Goal: Task Accomplishment & Management: Use online tool/utility

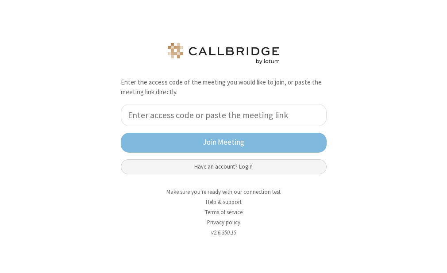
click at [226, 165] on button "Have an account? Login" at bounding box center [224, 166] width 206 height 15
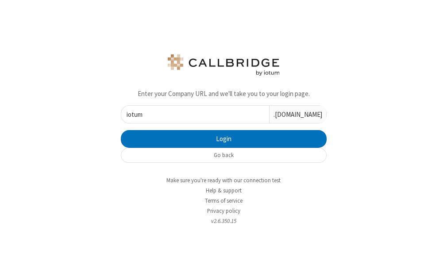
type input "iotum"
click at [121, 130] on button "Login" at bounding box center [224, 139] width 206 height 18
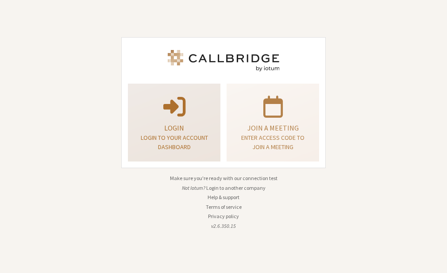
click at [192, 140] on p "Login to your account dashboard" at bounding box center [174, 142] width 70 height 19
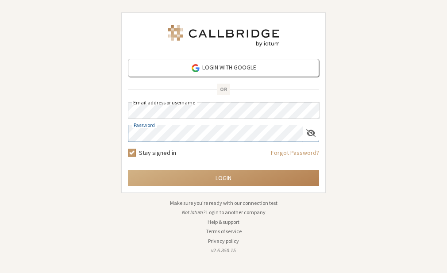
click at [128, 170] on button "Login" at bounding box center [223, 178] width 191 height 16
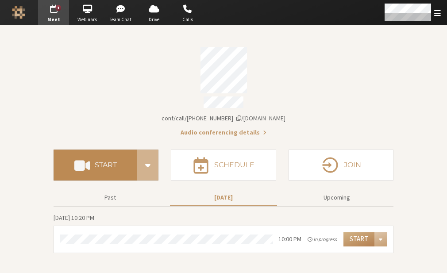
click at [118, 159] on button "Start" at bounding box center [96, 164] width 84 height 31
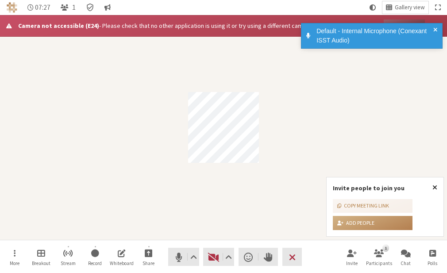
click at [436, 187] on span "Close popover" at bounding box center [434, 187] width 5 height 7
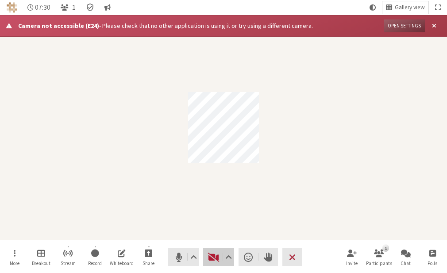
click at [213, 252] on span "Start video (Alt+V)" at bounding box center [213, 257] width 12 height 12
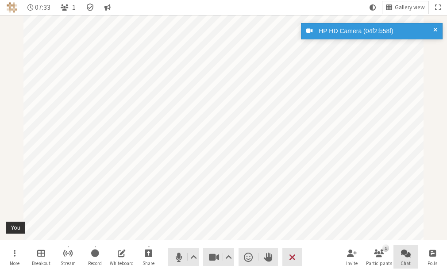
click at [406, 249] on span "Open chat" at bounding box center [406, 253] width 10 height 10
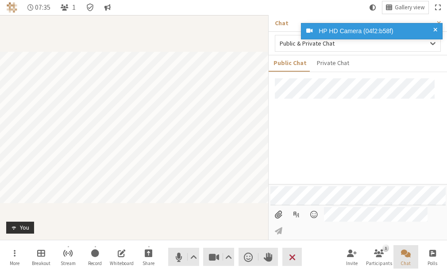
click at [406, 249] on span "Close chat" at bounding box center [406, 253] width 10 height 10
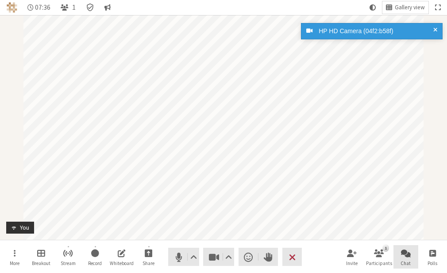
click at [406, 249] on span "Open chat" at bounding box center [406, 253] width 10 height 10
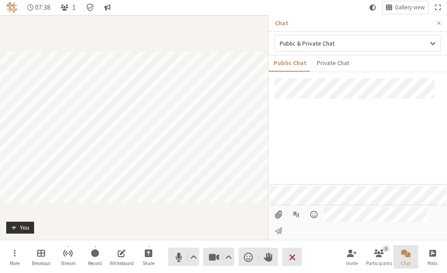
click at [406, 249] on span "Close chat" at bounding box center [406, 253] width 10 height 10
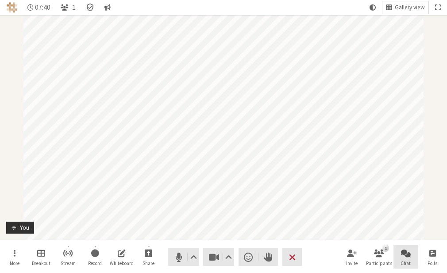
click at [406, 249] on span "Open chat" at bounding box center [406, 253] width 10 height 10
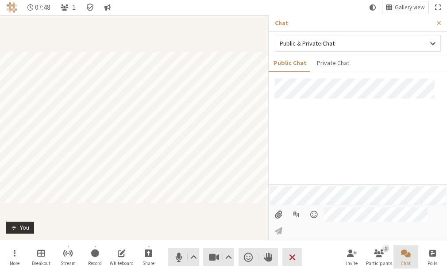
click at [406, 249] on span "Close chat" at bounding box center [406, 253] width 10 height 10
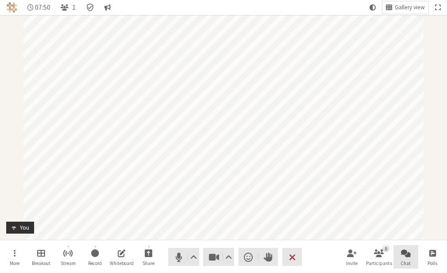
click at [406, 249] on span "Open chat" at bounding box center [406, 253] width 10 height 10
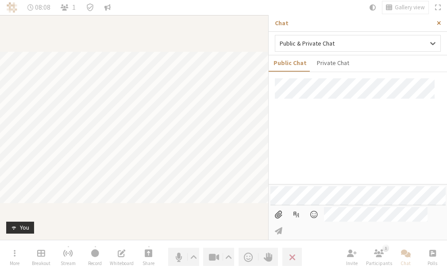
click at [439, 20] on span "Close sidebar" at bounding box center [439, 23] width 4 height 7
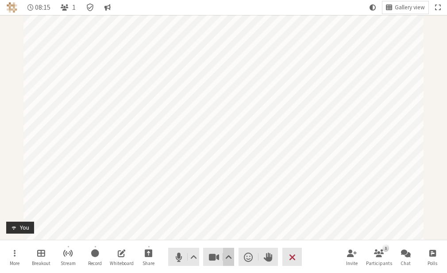
click at [228, 255] on span "Video setting" at bounding box center [228, 257] width 7 height 12
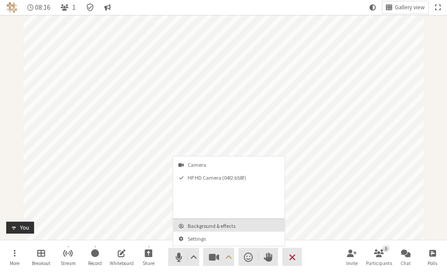
click at [222, 224] on span "Background & effects" at bounding box center [234, 226] width 93 height 6
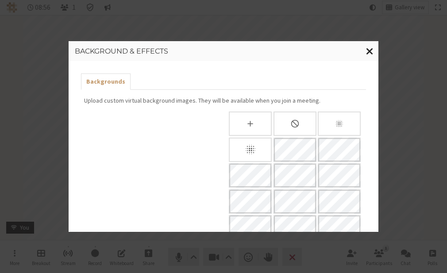
click at [369, 52] on span "Close modal" at bounding box center [370, 50] width 8 height 11
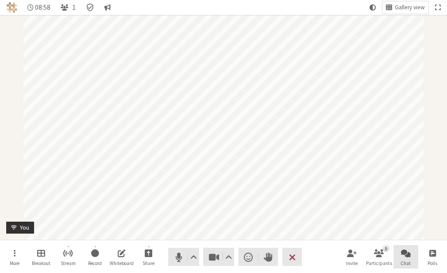
click at [411, 255] on button "Chat" at bounding box center [405, 257] width 25 height 24
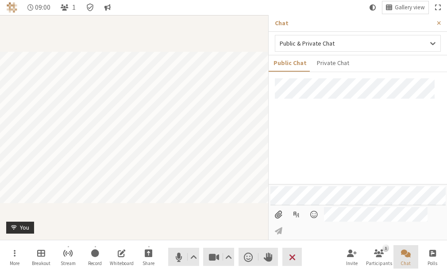
click at [411, 255] on button "Chat" at bounding box center [405, 257] width 25 height 24
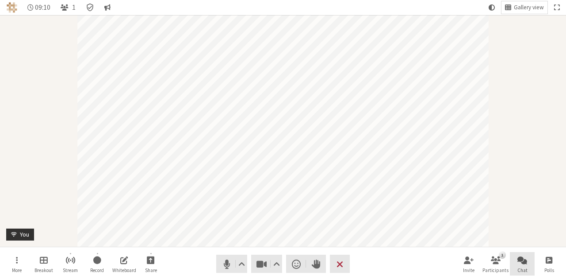
click at [446, 263] on span "Open chat" at bounding box center [522, 259] width 10 height 10
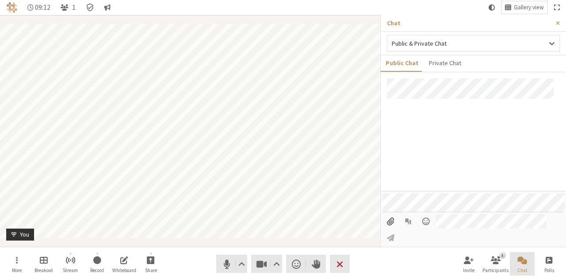
click at [446, 263] on span "Close chat" at bounding box center [522, 259] width 10 height 10
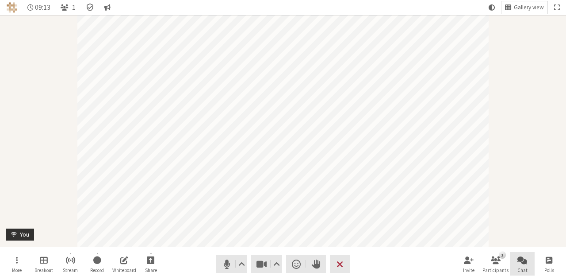
click at [446, 263] on span "Open chat" at bounding box center [522, 259] width 10 height 10
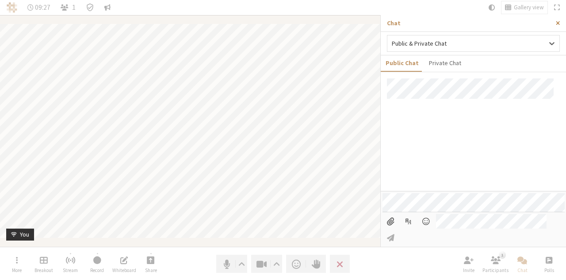
click at [446, 23] on span "Close sidebar" at bounding box center [558, 23] width 4 height 7
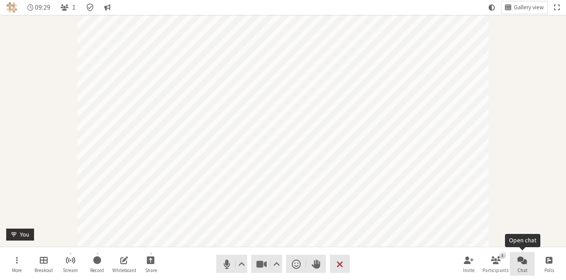
click at [446, 261] on span "Open chat" at bounding box center [522, 259] width 10 height 10
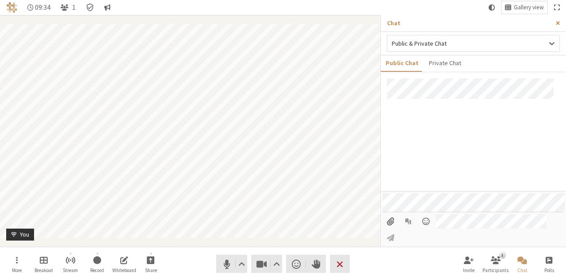
click at [446, 19] on button "Close sidebar" at bounding box center [558, 23] width 16 height 16
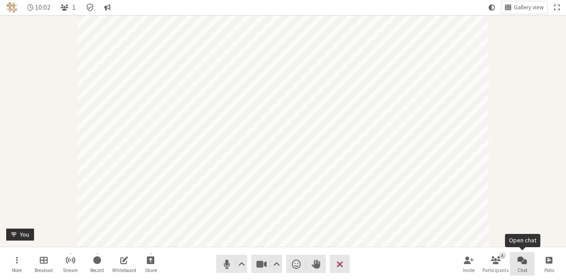
click at [446, 255] on span "Open chat" at bounding box center [522, 259] width 10 height 10
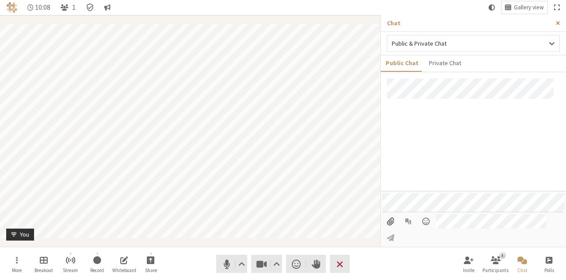
click at [446, 22] on span "Close sidebar" at bounding box center [558, 23] width 4 height 7
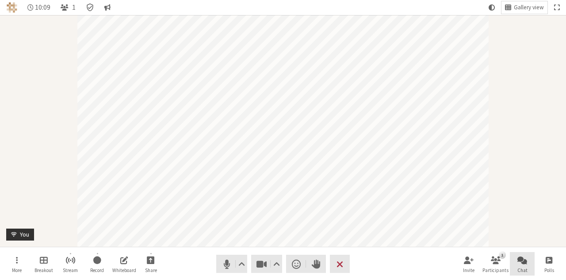
click at [446, 256] on button "Chat" at bounding box center [522, 264] width 25 height 24
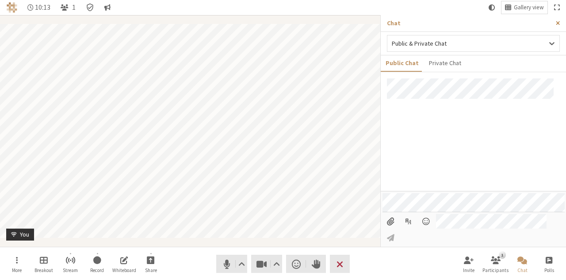
click at [446, 24] on span "Close sidebar" at bounding box center [558, 23] width 4 height 7
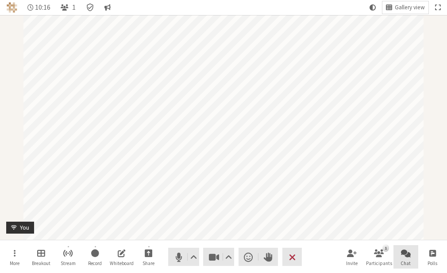
click at [404, 255] on span "Open chat" at bounding box center [406, 253] width 10 height 10
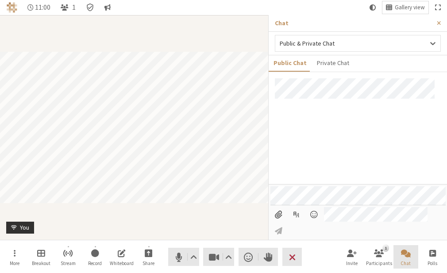
click at [404, 253] on span "Close chat" at bounding box center [406, 253] width 10 height 10
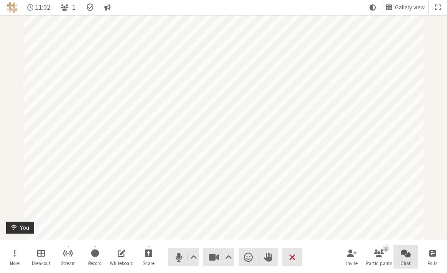
click at [404, 253] on span "Open chat" at bounding box center [406, 253] width 10 height 10
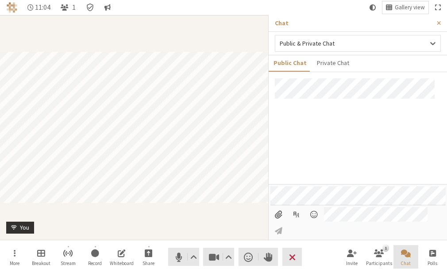
click at [404, 253] on span "Close chat" at bounding box center [406, 253] width 10 height 10
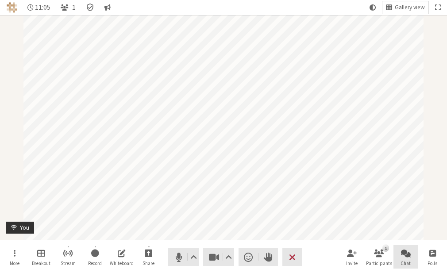
click at [404, 253] on span "Open chat" at bounding box center [406, 253] width 10 height 10
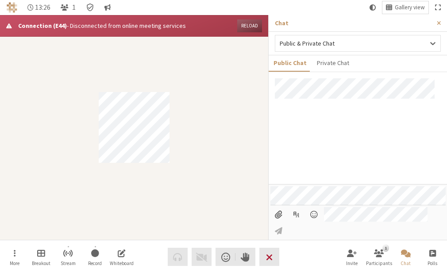
click at [272, 258] on span "End or leave meeting" at bounding box center [269, 257] width 7 height 12
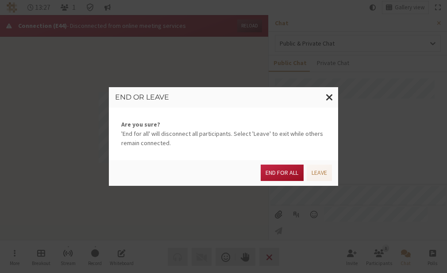
click at [281, 172] on button "End for all" at bounding box center [281, 173] width 42 height 16
